Goal: Task Accomplishment & Management: Use online tool/utility

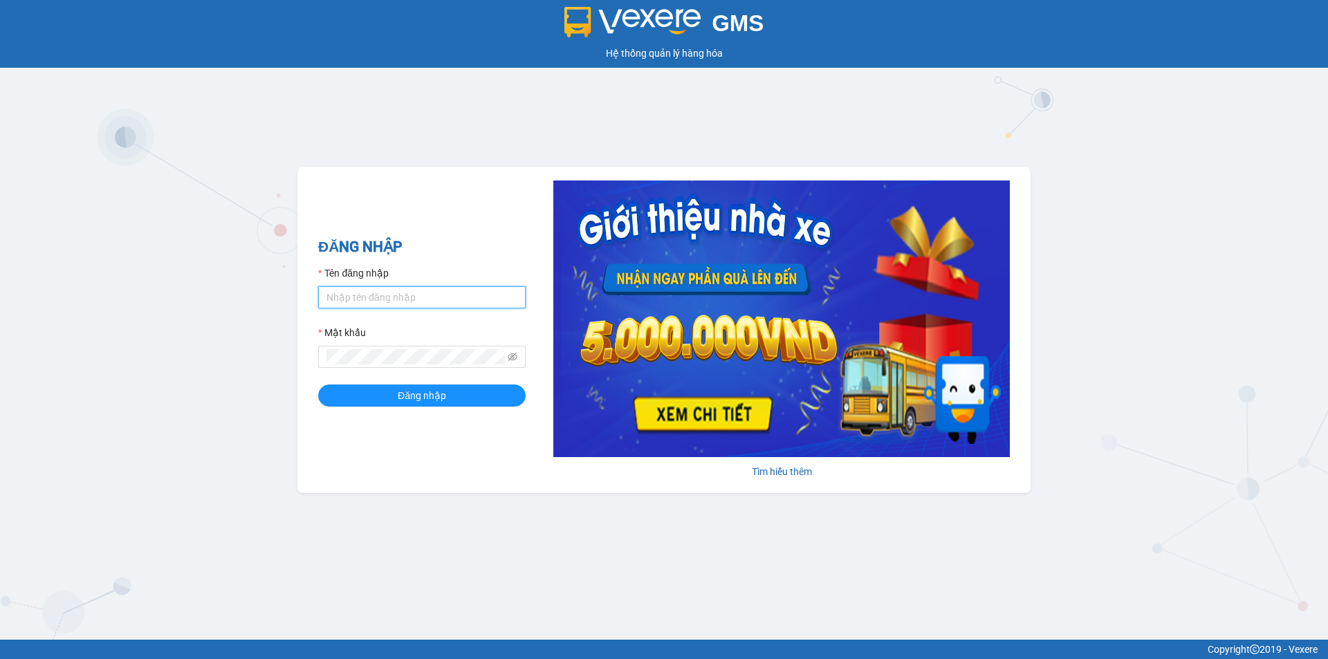
click at [365, 303] on input "Tên đăng nhập" at bounding box center [422, 297] width 208 height 22
type input "tgkhanh.vananh"
click at [318, 385] on button "Đăng nhập" at bounding box center [422, 396] width 208 height 22
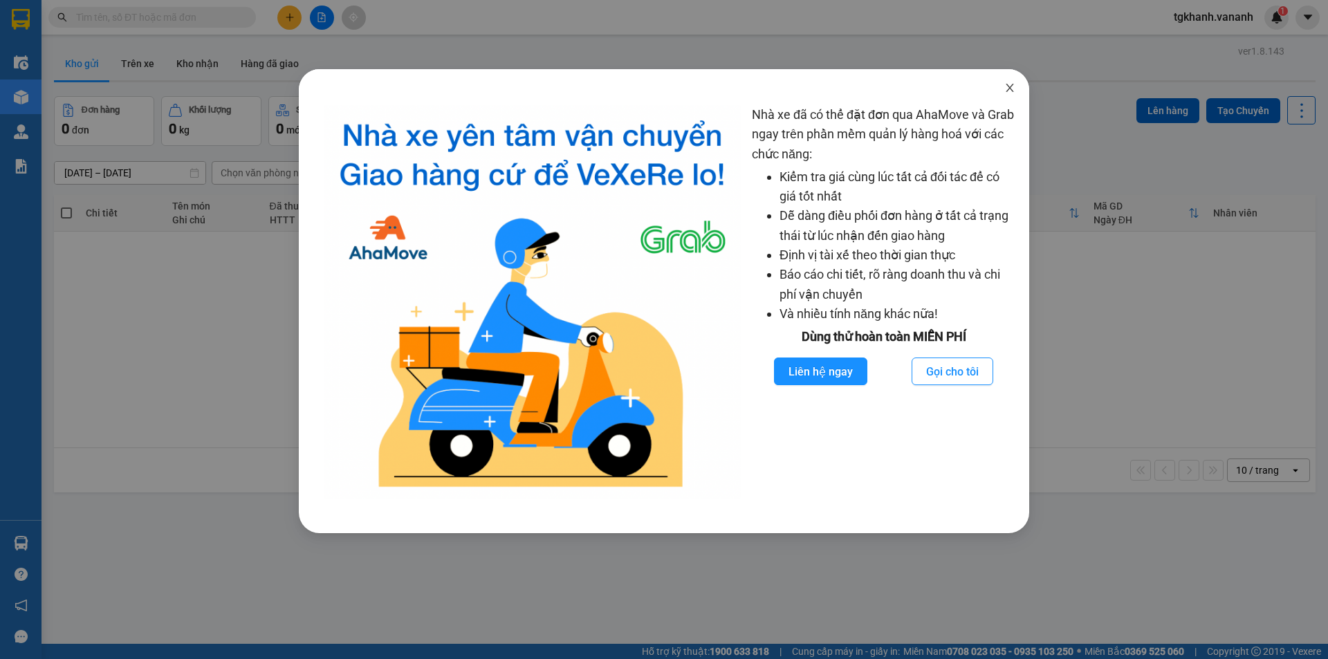
click at [1008, 86] on icon "close" at bounding box center [1010, 88] width 8 height 8
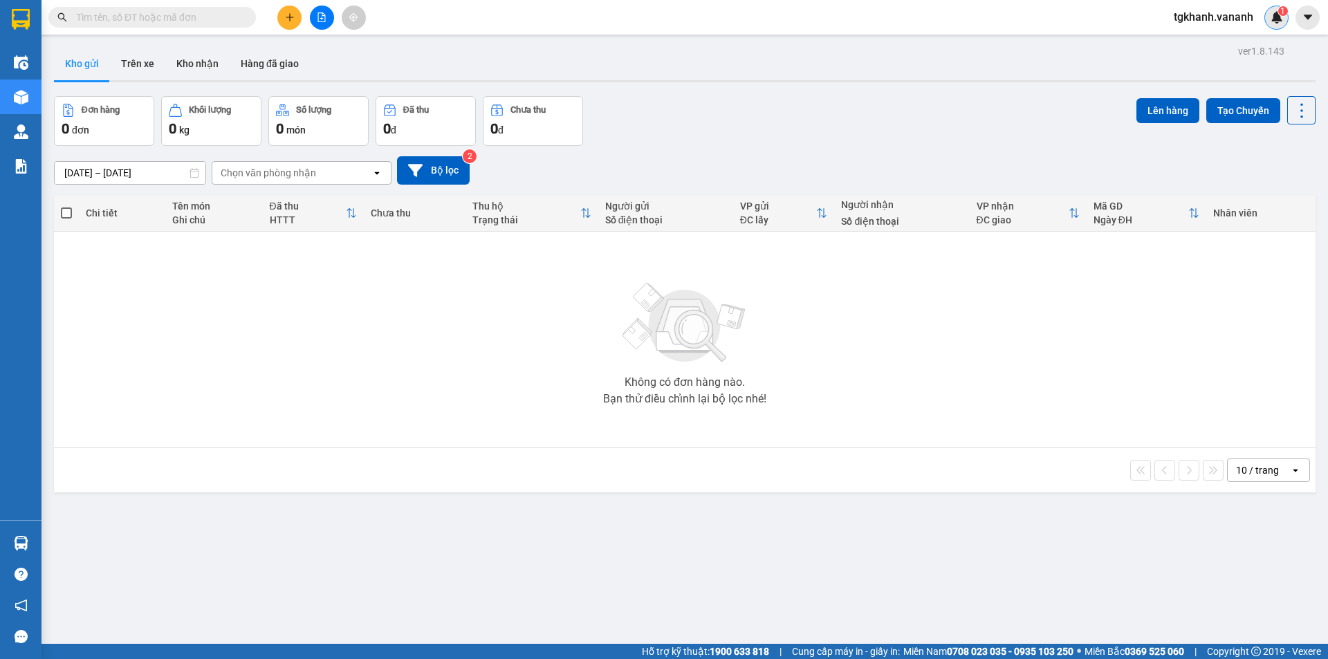
click at [1276, 22] on img at bounding box center [1277, 17] width 12 height 12
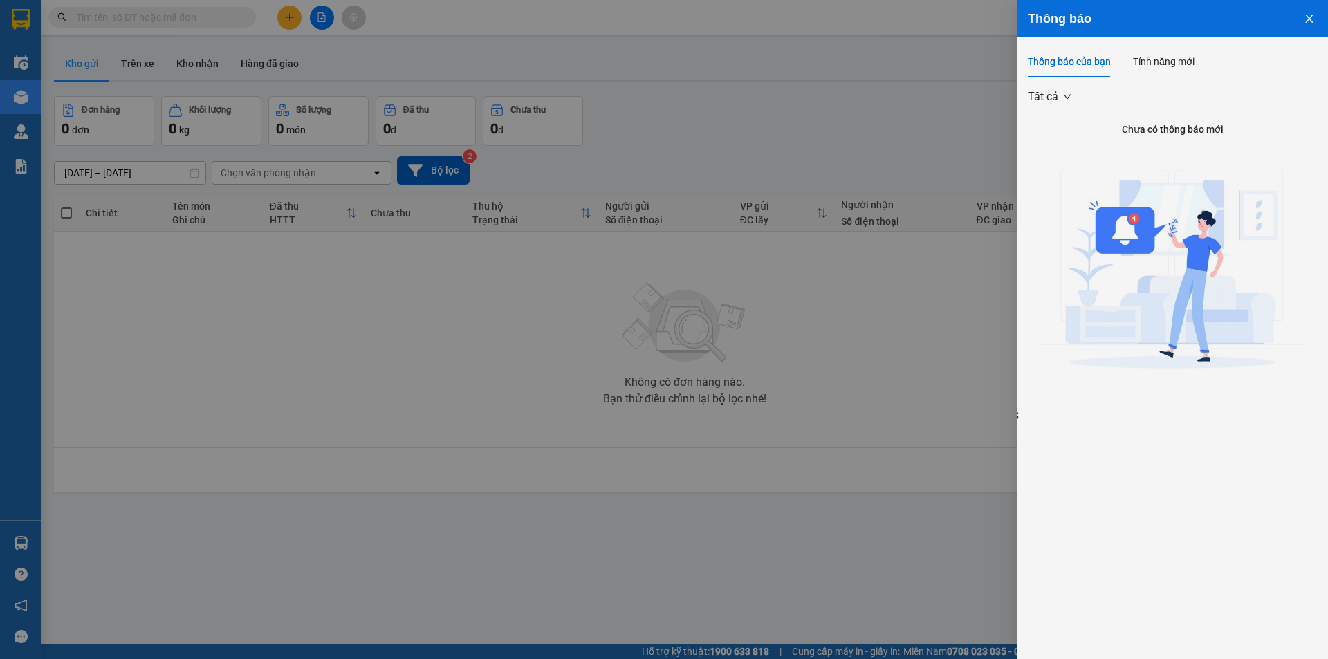
click at [1314, 18] on icon "close" at bounding box center [1309, 18] width 11 height 11
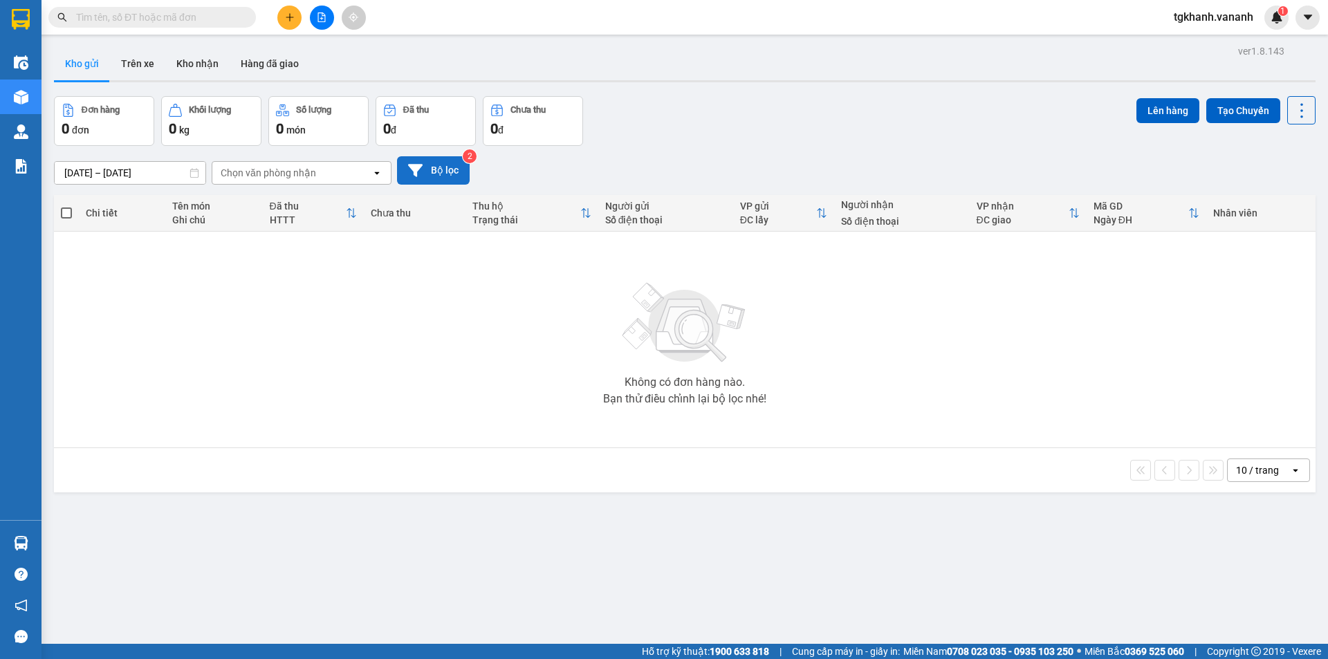
click at [469, 165] on button "Bộ lọc" at bounding box center [433, 170] width 73 height 28
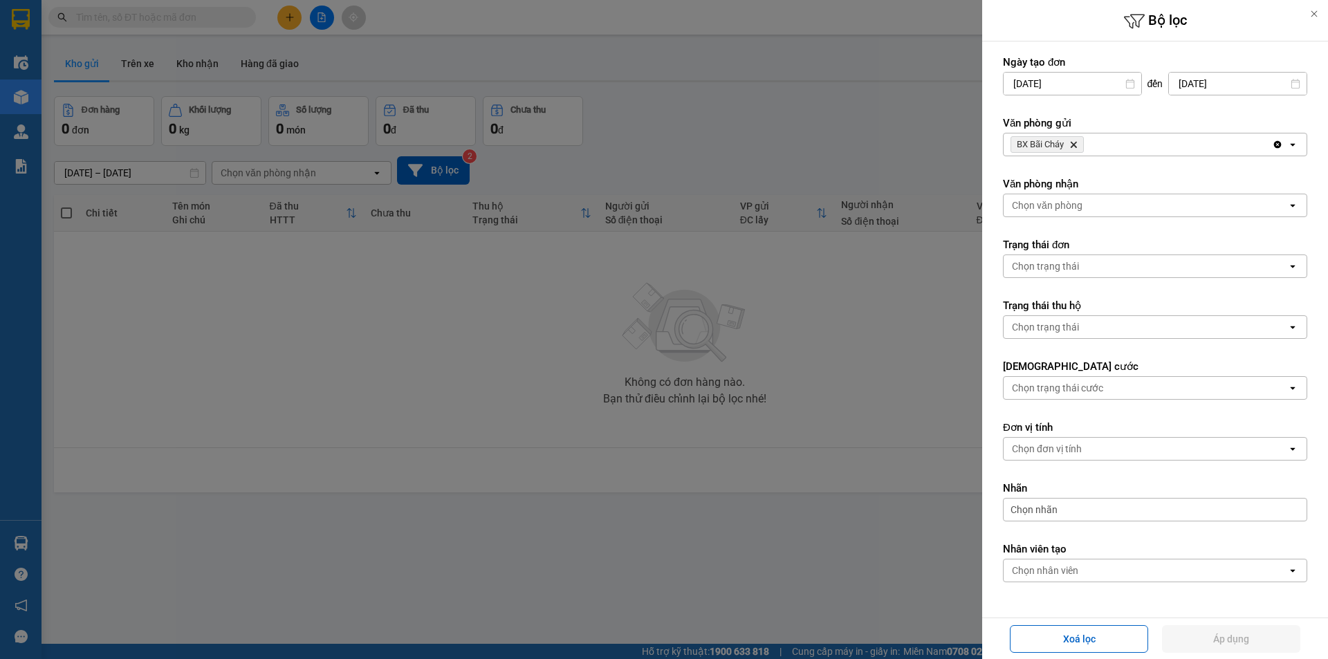
click at [911, 138] on div at bounding box center [664, 329] width 1328 height 659
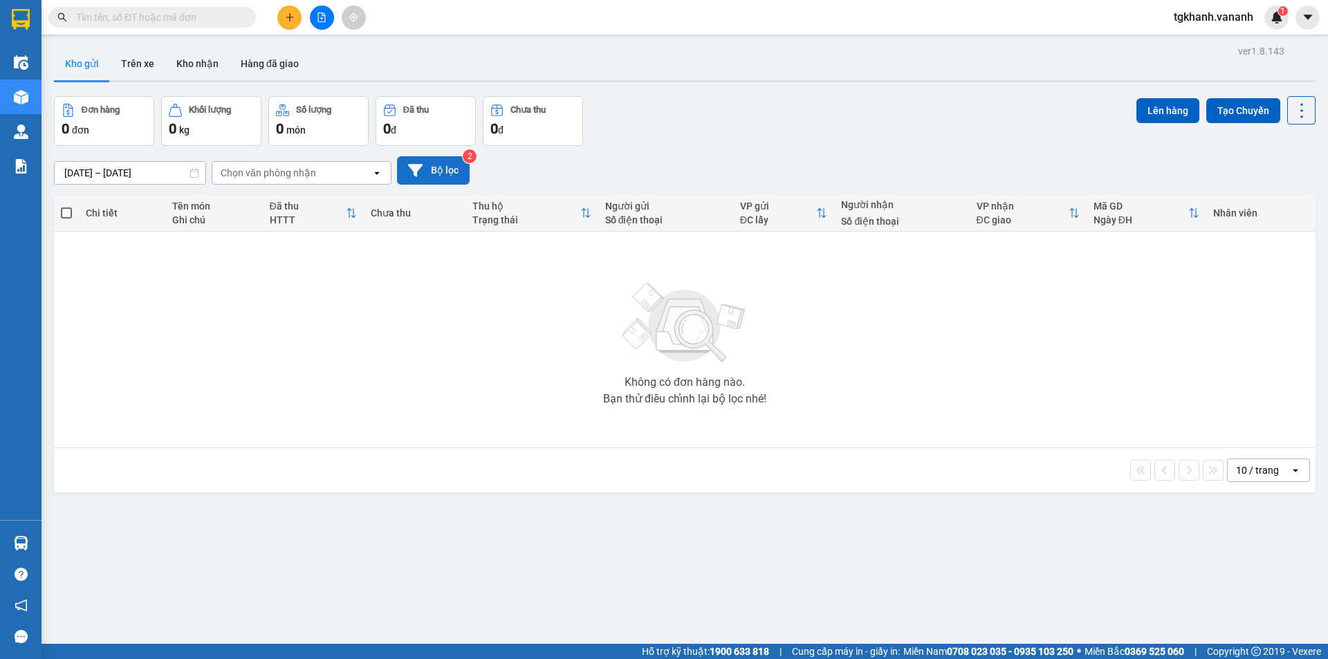
click at [447, 165] on button "Bộ lọc" at bounding box center [433, 170] width 73 height 28
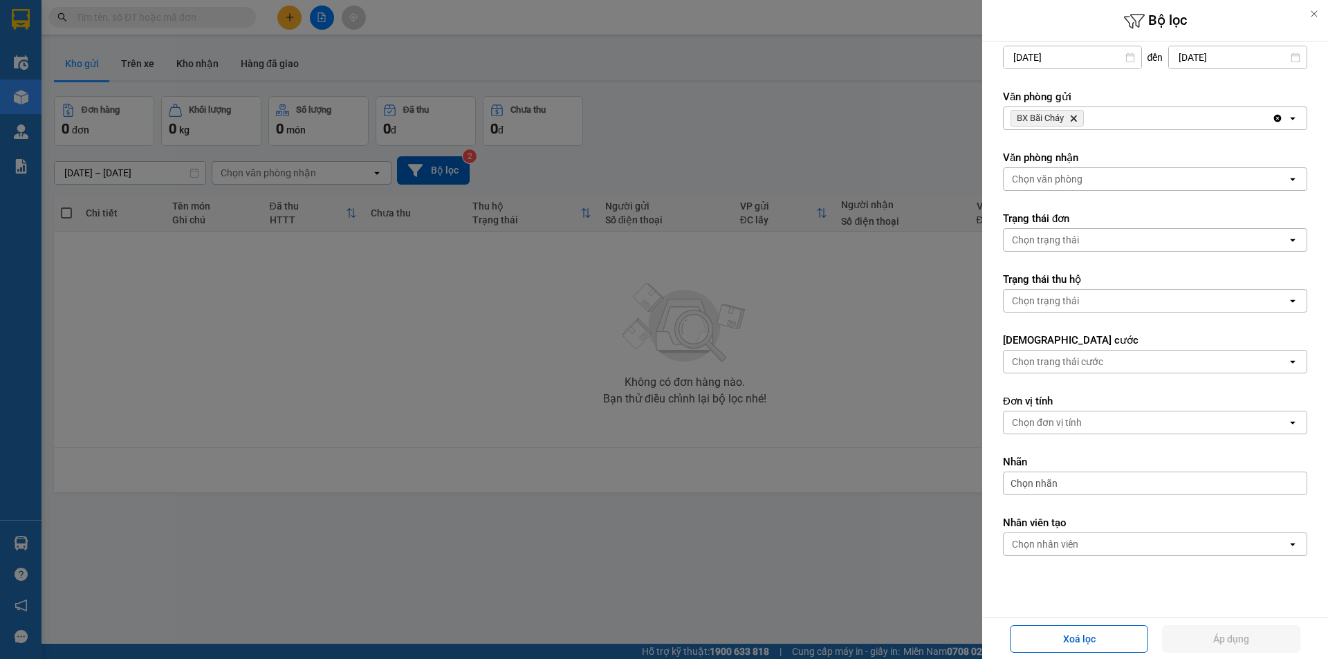
scroll to position [41, 0]
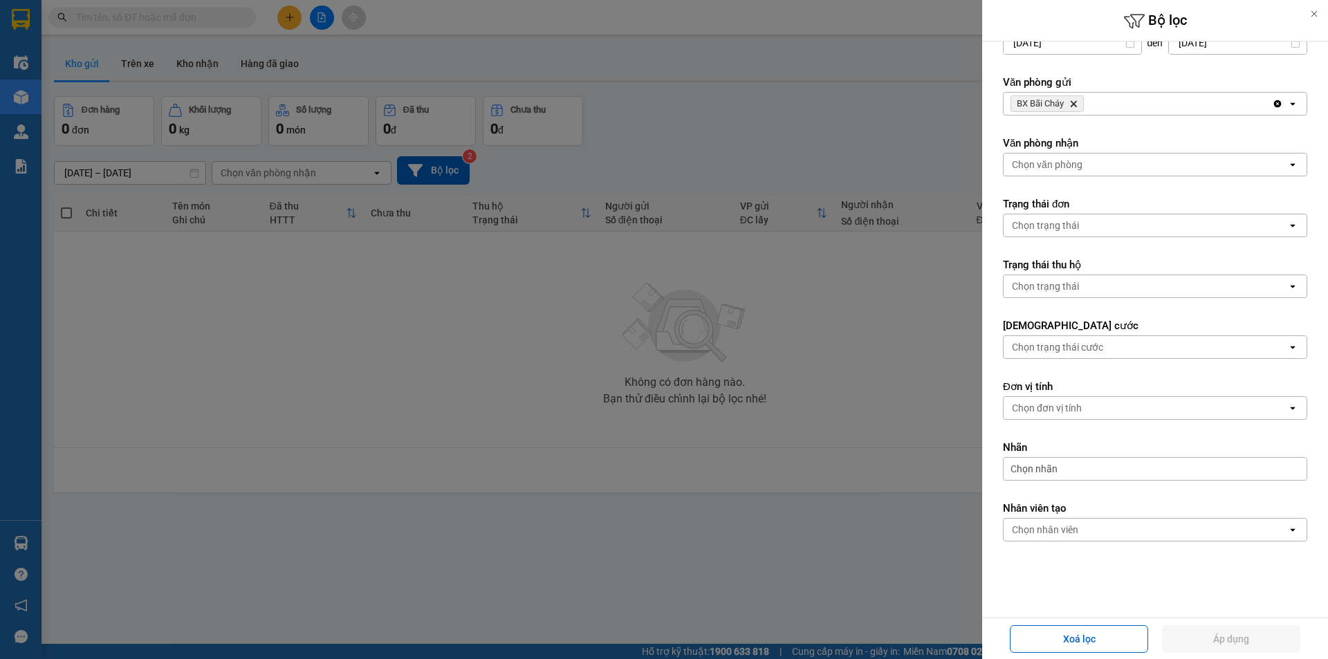
click at [913, 564] on div at bounding box center [664, 329] width 1328 height 659
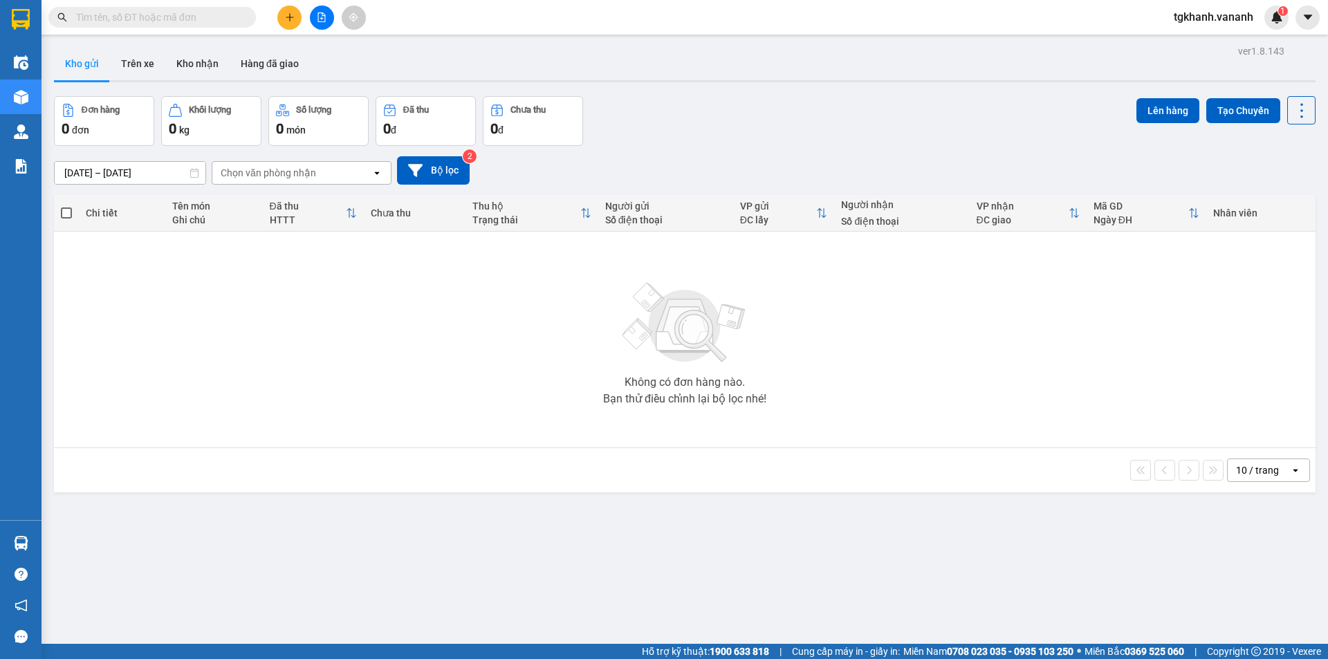
click at [325, 53] on div "Kho gửi Trên xe Kho nhận Hàng đã giao" at bounding box center [685, 65] width 1262 height 37
